Goal: Task Accomplishment & Management: Manage account settings

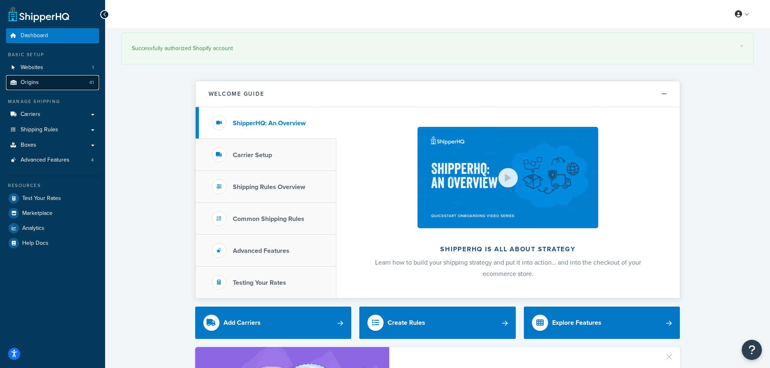
click at [47, 81] on link "Origins 41" at bounding box center [52, 82] width 93 height 15
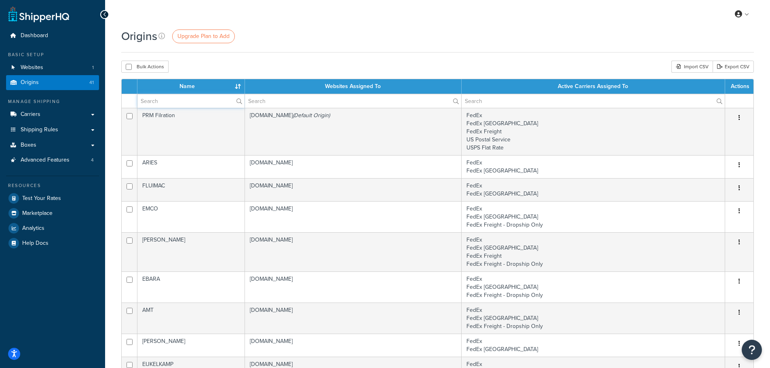
click at [169, 101] on input "text" at bounding box center [190, 101] width 107 height 14
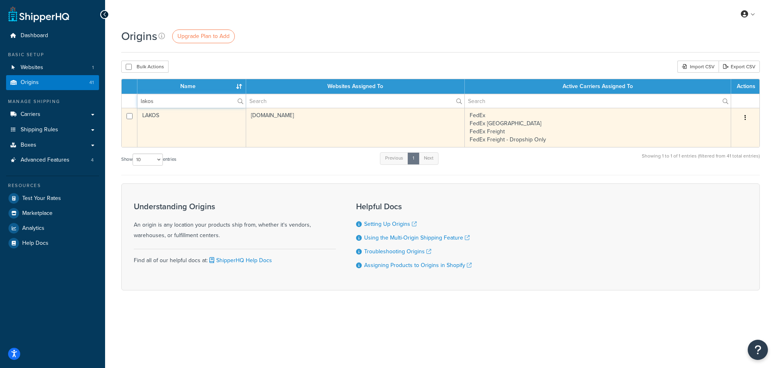
type input "lakos"
click at [181, 120] on td "LAKOS" at bounding box center [191, 127] width 109 height 39
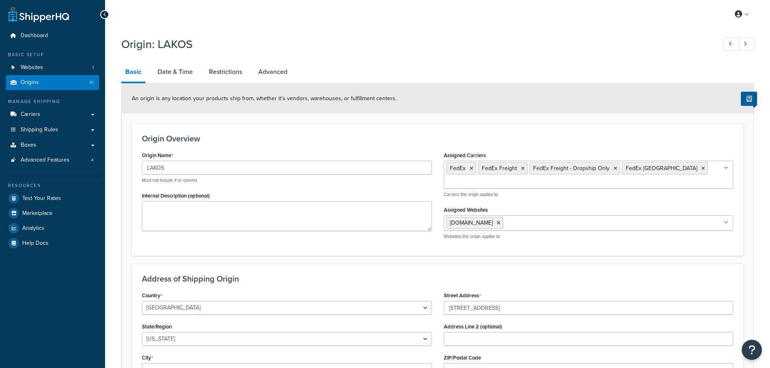
select select "5"
click at [225, 75] on link "Restrictions" at bounding box center [225, 71] width 41 height 19
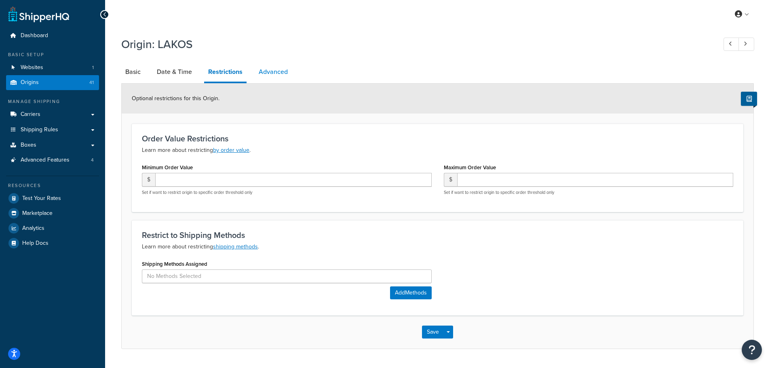
click at [262, 71] on link "Advanced" at bounding box center [273, 71] width 37 height 19
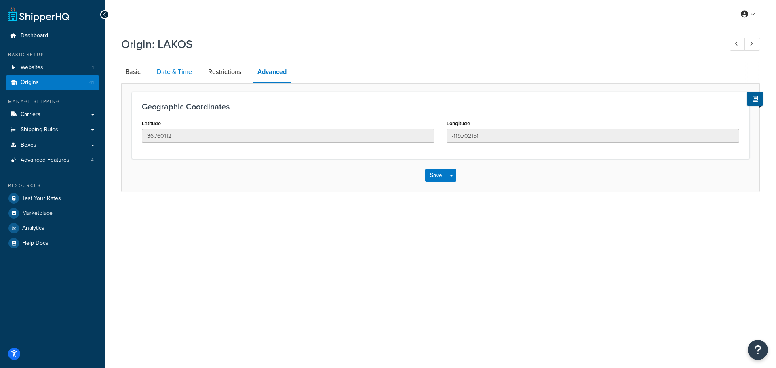
click at [192, 72] on link "Date & Time" at bounding box center [174, 71] width 43 height 19
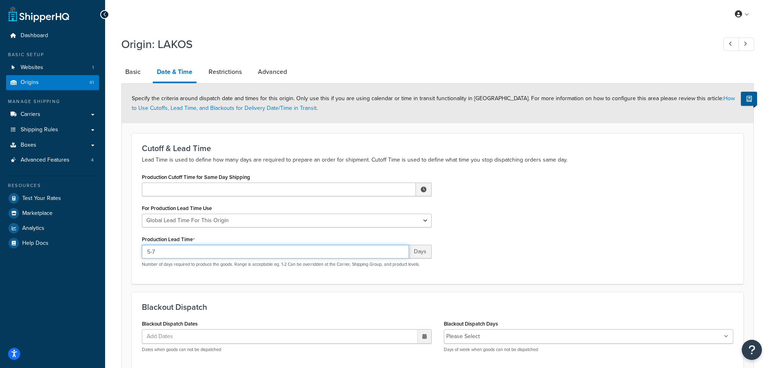
drag, startPoint x: 160, startPoint y: 251, endPoint x: 131, endPoint y: 250, distance: 29.1
click at [132, 251] on div "Cutoff & Lead Time Lead Time is used to define how many days are required to pr…" at bounding box center [437, 208] width 611 height 150
type input "2-10"
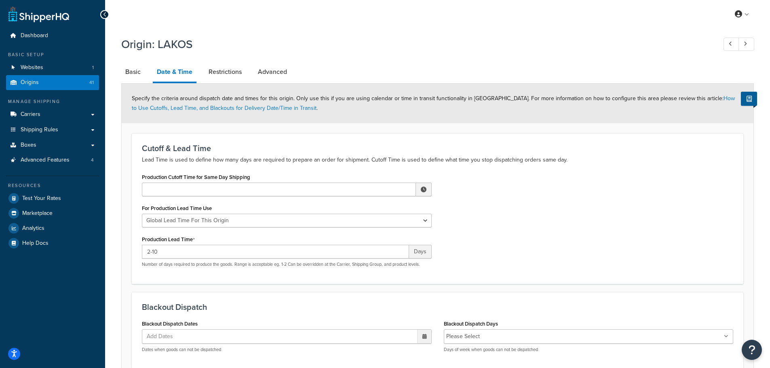
click at [466, 236] on div "Production Cutoff Time for Same Day Shipping ▲ 12 ▼ : ▲ 00 ▼ ▲ AM ▼ For Product…" at bounding box center [437, 222] width 603 height 102
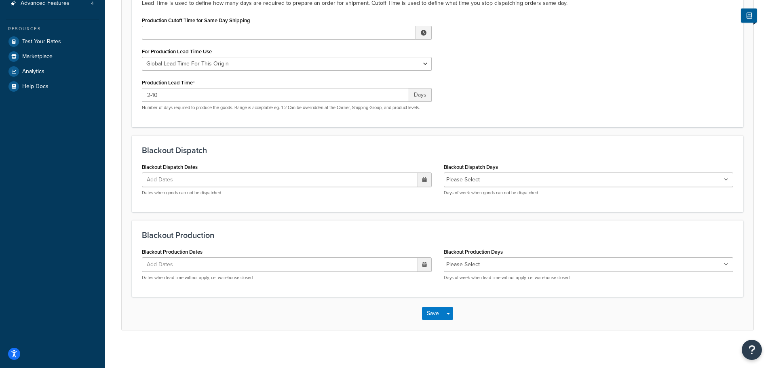
scroll to position [160, 0]
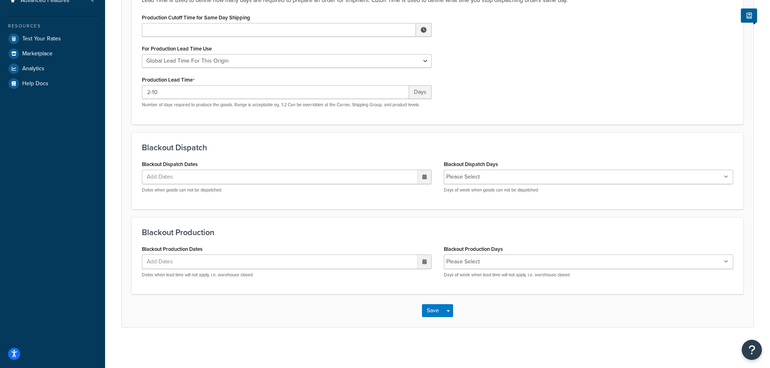
click at [430, 320] on div "Save Save Dropdown Save and Edit Save and Duplicate Save and Create New" at bounding box center [438, 310] width 632 height 33
click at [432, 312] on button "Save" at bounding box center [433, 310] width 22 height 13
